Goal: Register for event/course

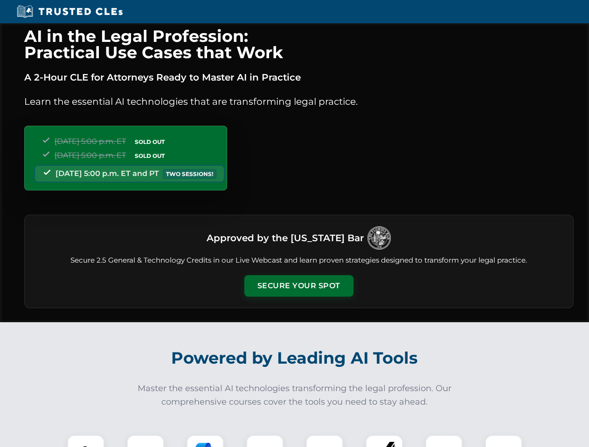
click at [298, 286] on button "Secure Your Spot" at bounding box center [298, 285] width 109 height 21
click at [86, 441] on img at bounding box center [85, 453] width 27 height 27
click at [145, 441] on div at bounding box center [145, 453] width 37 height 37
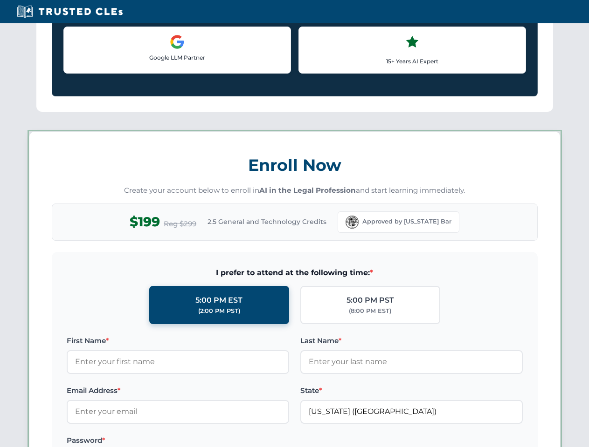
click at [265, 441] on label "Password *" at bounding box center [178, 440] width 222 height 11
